Goal: Transaction & Acquisition: Purchase product/service

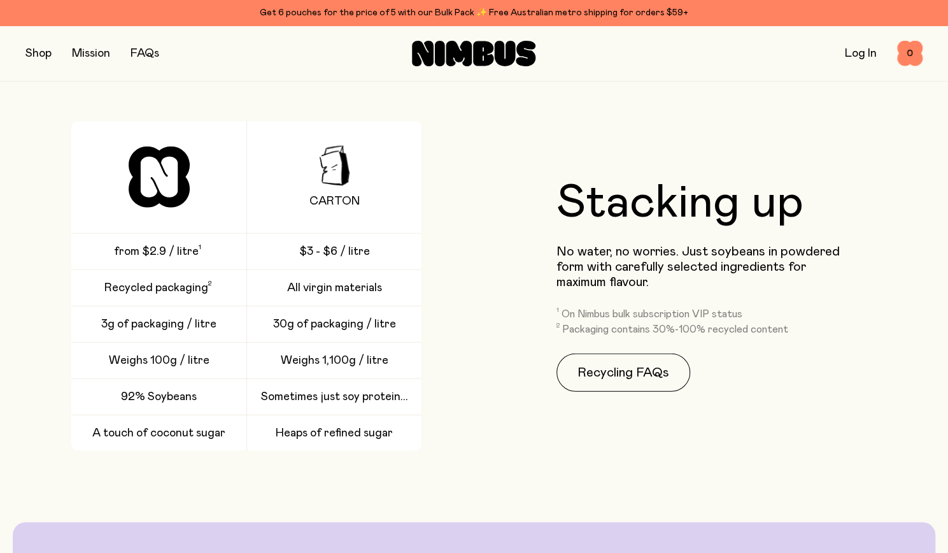
scroll to position [1778, 0]
click at [317, 287] on span "All virgin materials" at bounding box center [334, 288] width 95 height 15
click at [227, 350] on div "Weighs 100g / litre" at bounding box center [158, 361] width 175 height 36
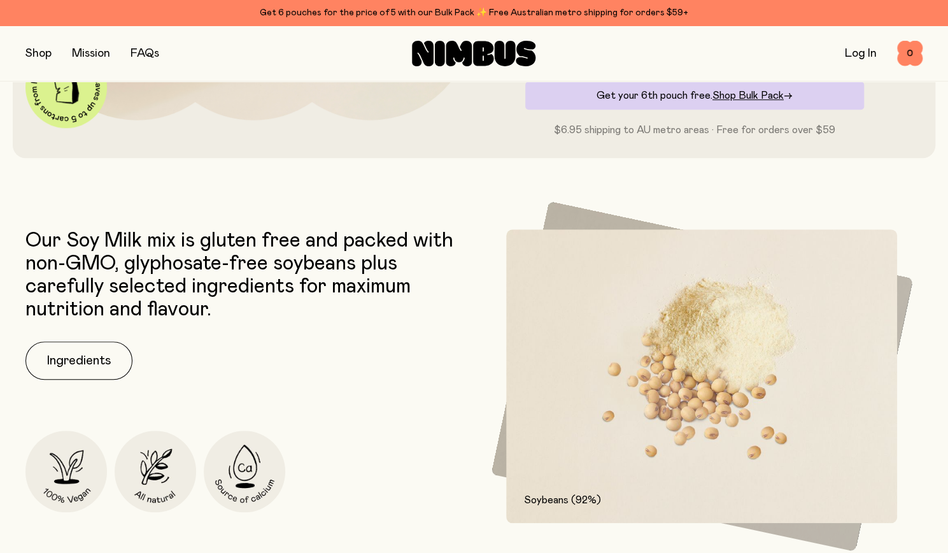
scroll to position [435, 0]
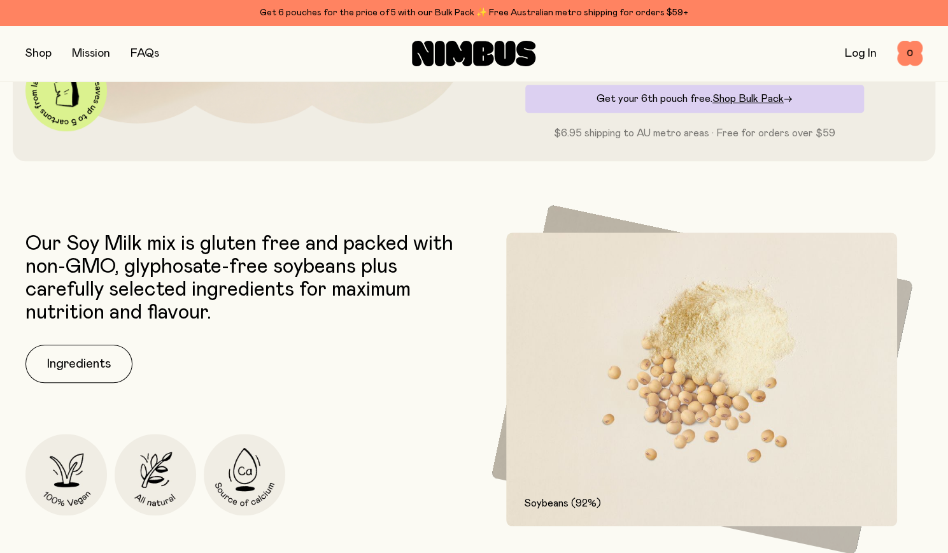
click at [25, 39] on div "Shop Mission FAQs Log In 0 0" at bounding box center [473, 52] width 897 height 55
click at [35, 53] on button "button" at bounding box center [38, 54] width 26 height 18
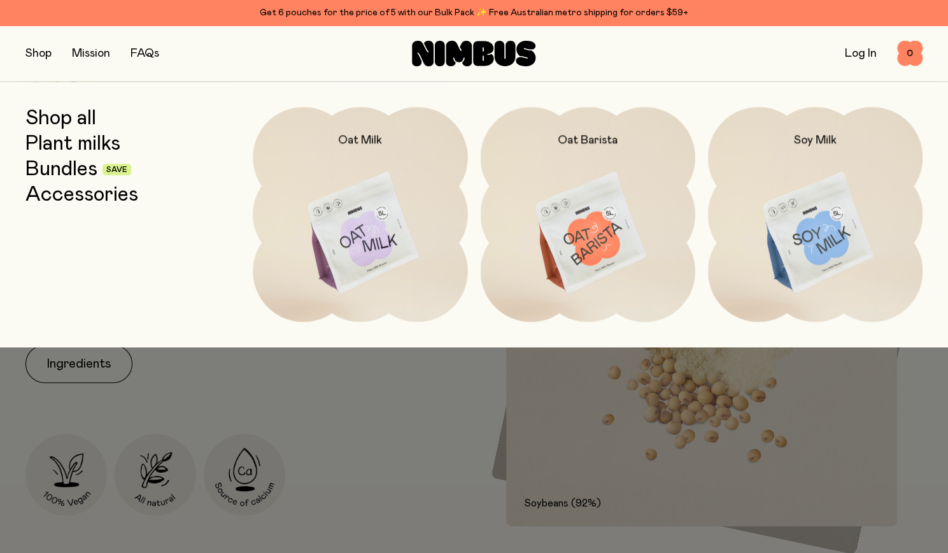
click at [79, 118] on link "Shop all" at bounding box center [60, 118] width 71 height 23
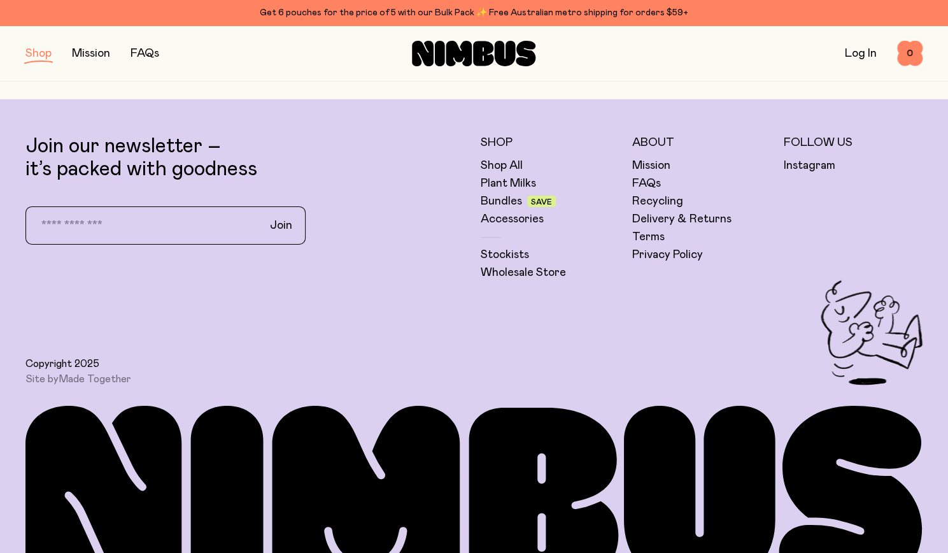
scroll to position [2316, 0]
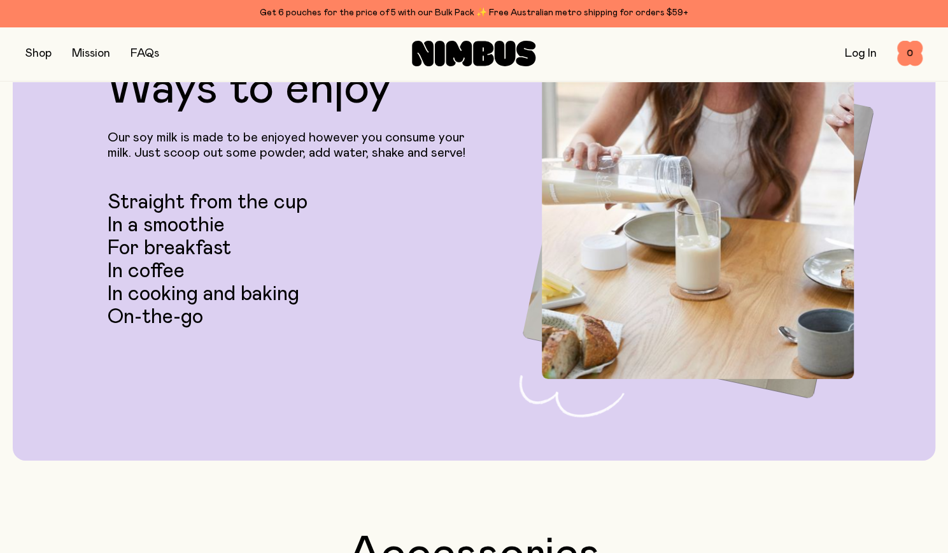
scroll to position [435, 0]
